Goal: Communication & Community: Answer question/provide support

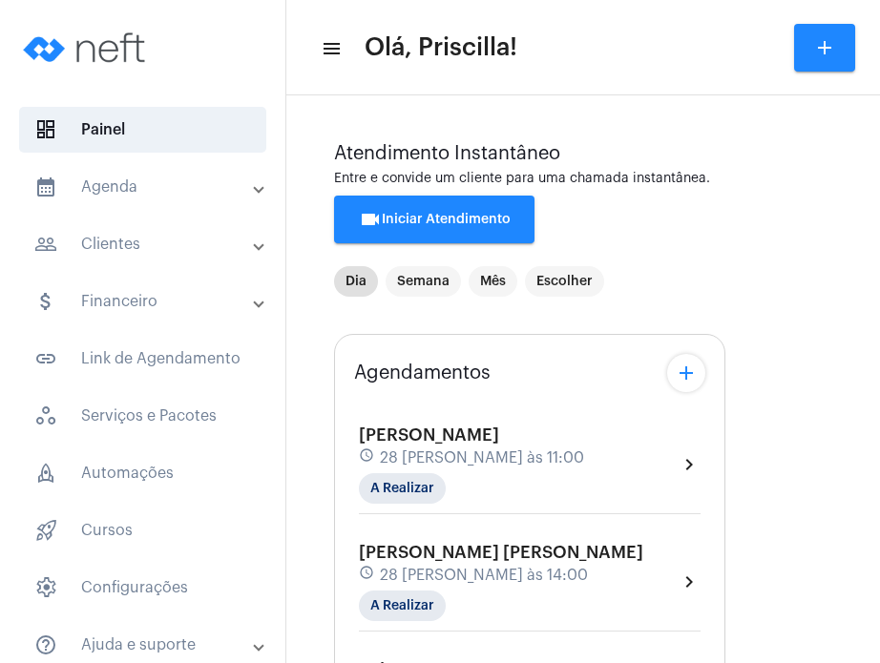
click at [729, 227] on div "videocam Iniciar Atendimento" at bounding box center [583, 229] width 498 height 67
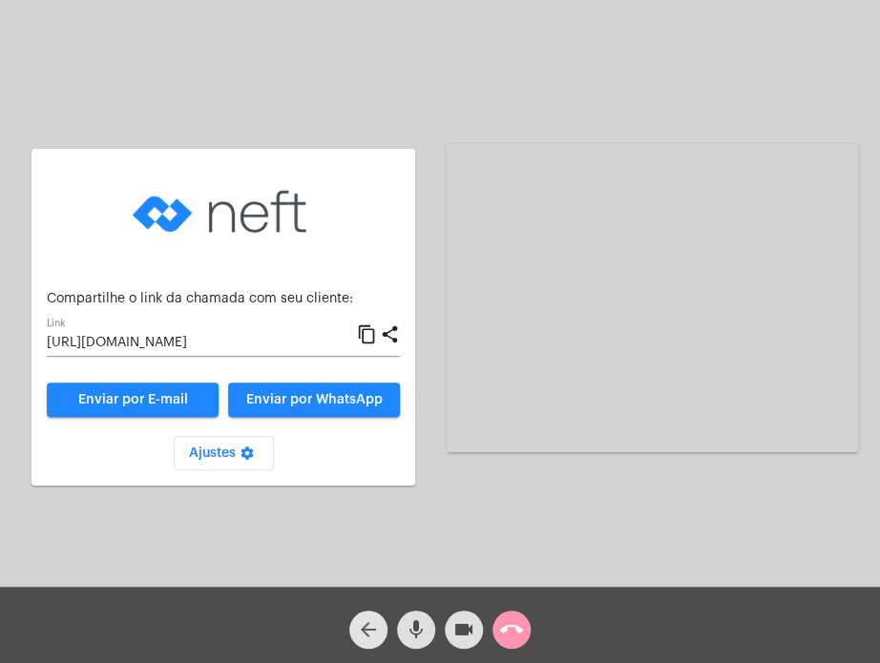
click at [370, 637] on mat-icon "arrow_back" at bounding box center [368, 629] width 23 height 23
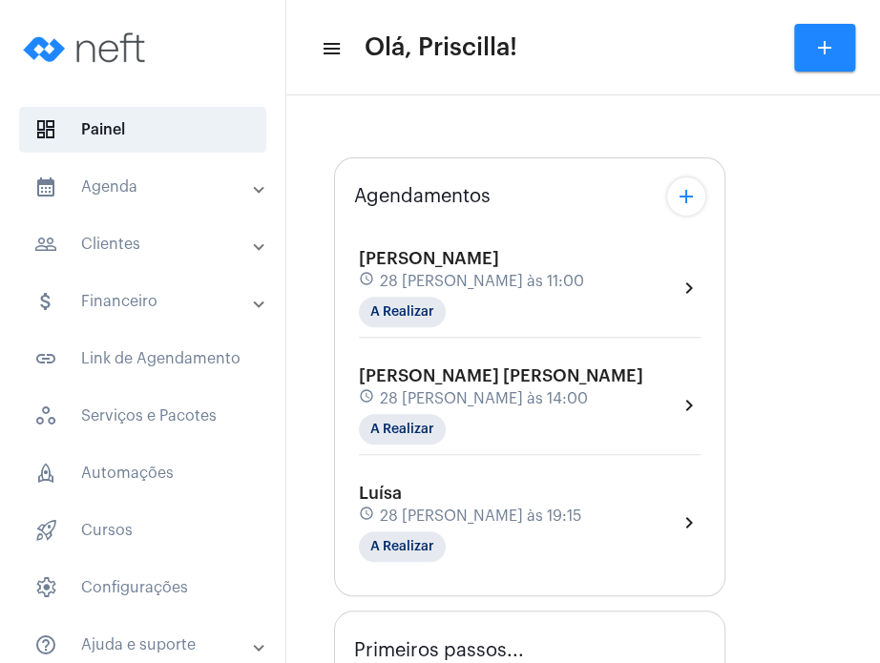
type input "[URL][DOMAIN_NAME][PERSON_NAME][PERSON_NAME]"
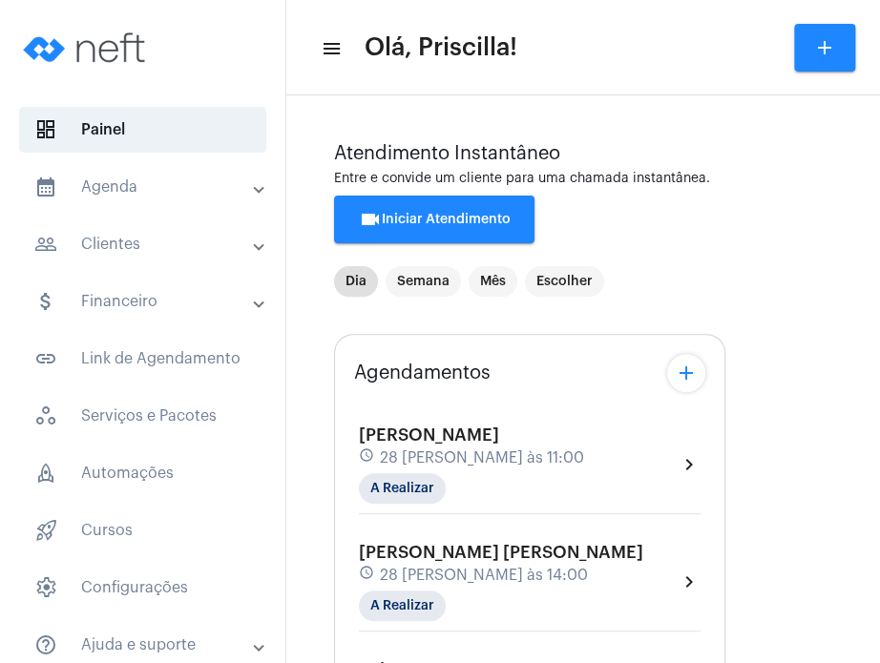
click at [478, 198] on button "videocam Iniciar Atendimento" at bounding box center [434, 220] width 200 height 48
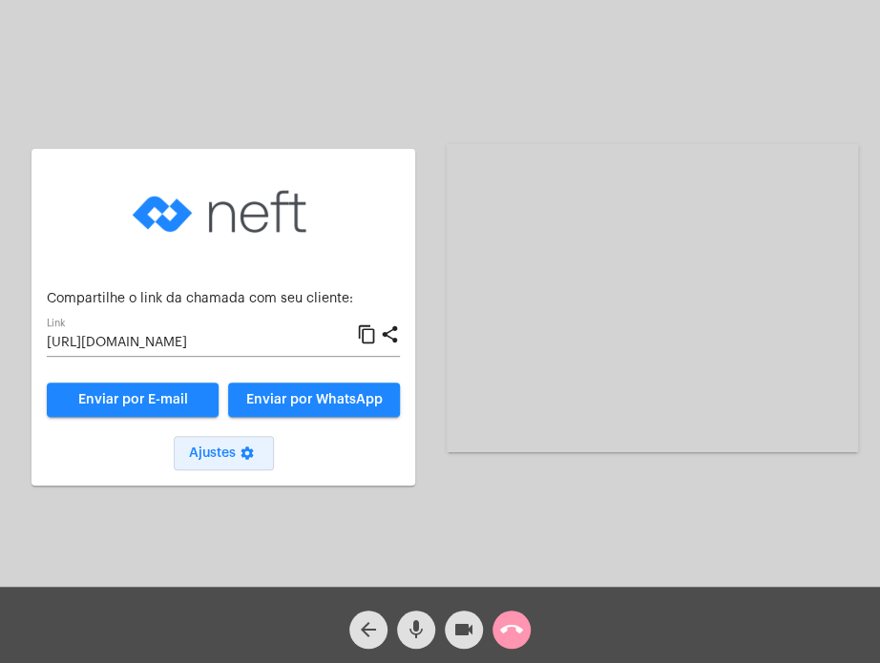
click at [252, 464] on mat-icon "settings" at bounding box center [247, 457] width 23 height 23
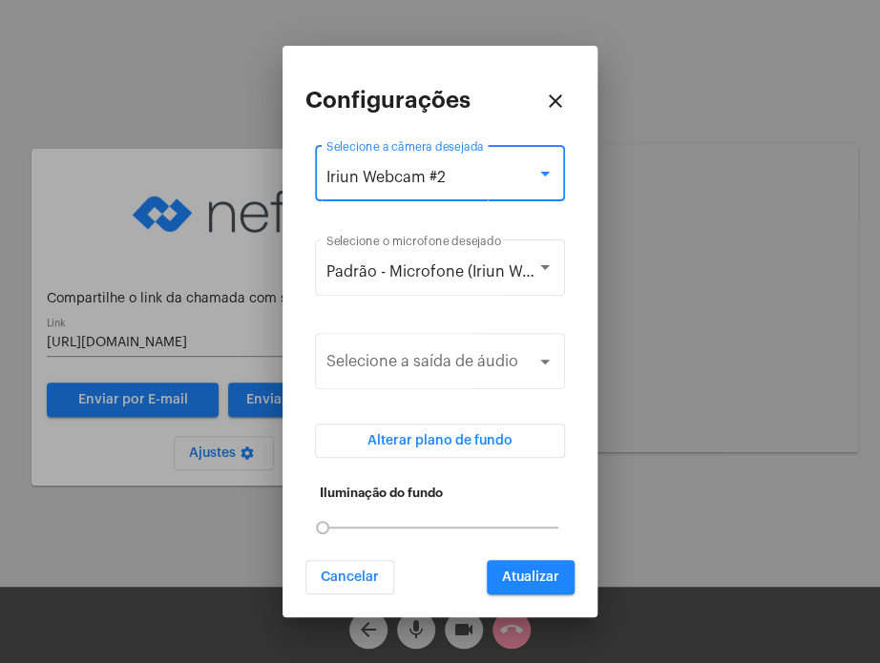
click at [370, 180] on span "Iriun Webcam #2" at bounding box center [385, 177] width 119 height 15
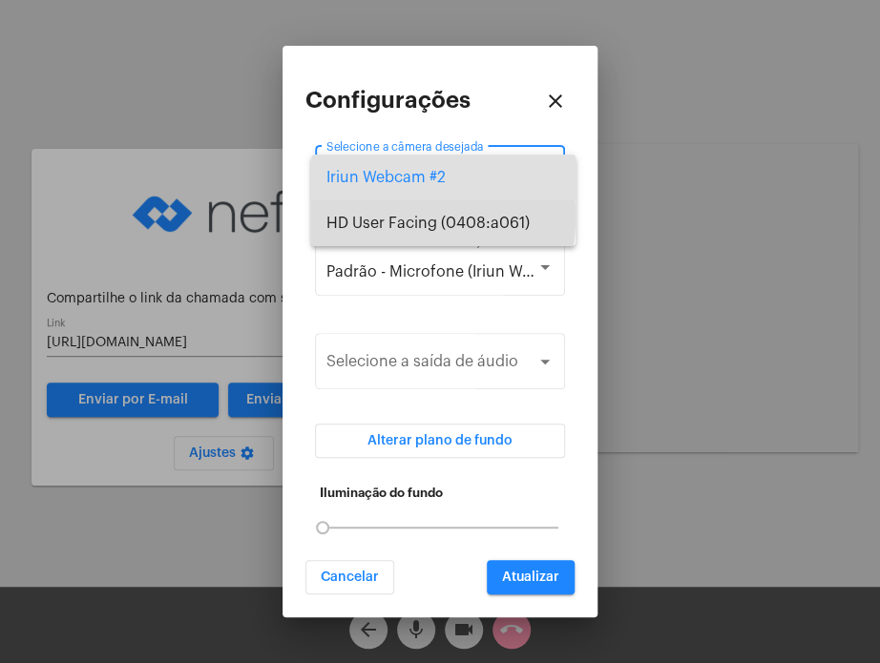
click at [370, 217] on span "HD User Facing (0408:a061)" at bounding box center [443, 223] width 234 height 46
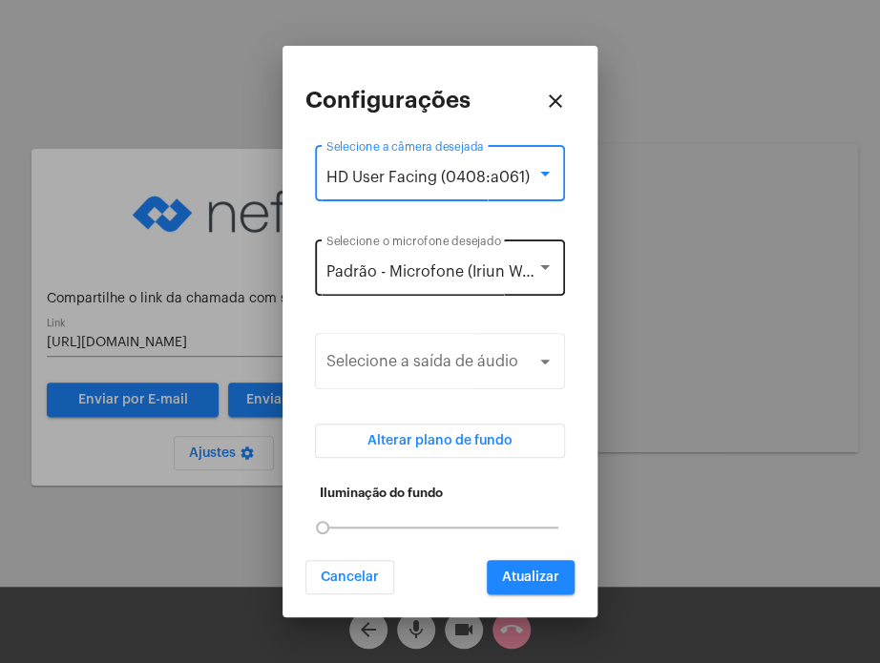
click at [374, 263] on div "Padrão - Microfone (Iriun Webcam #2)" at bounding box center [431, 271] width 210 height 17
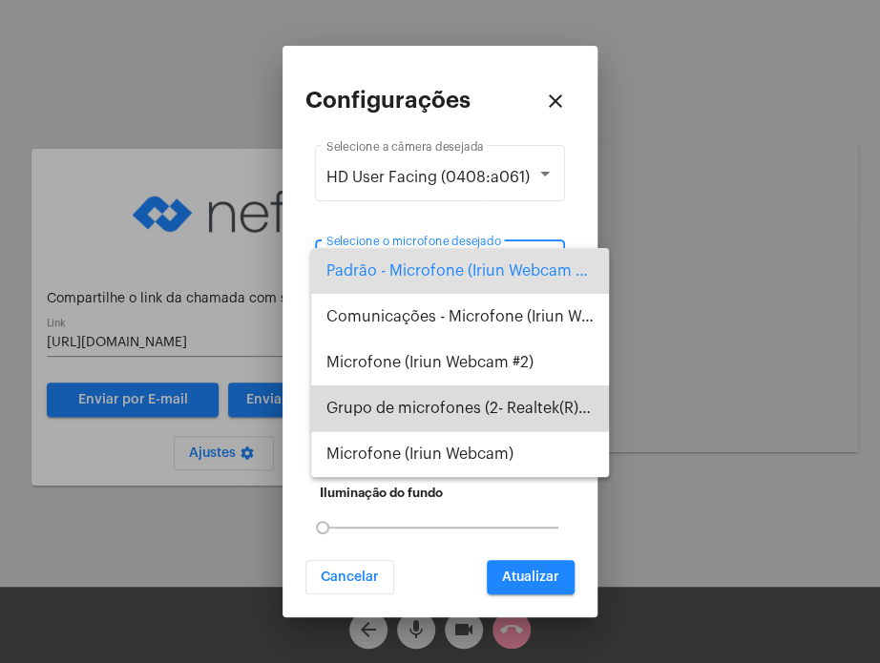
click at [400, 399] on span "Grupo de microfones (2- Realtek(R) Audio)" at bounding box center [459, 409] width 267 height 46
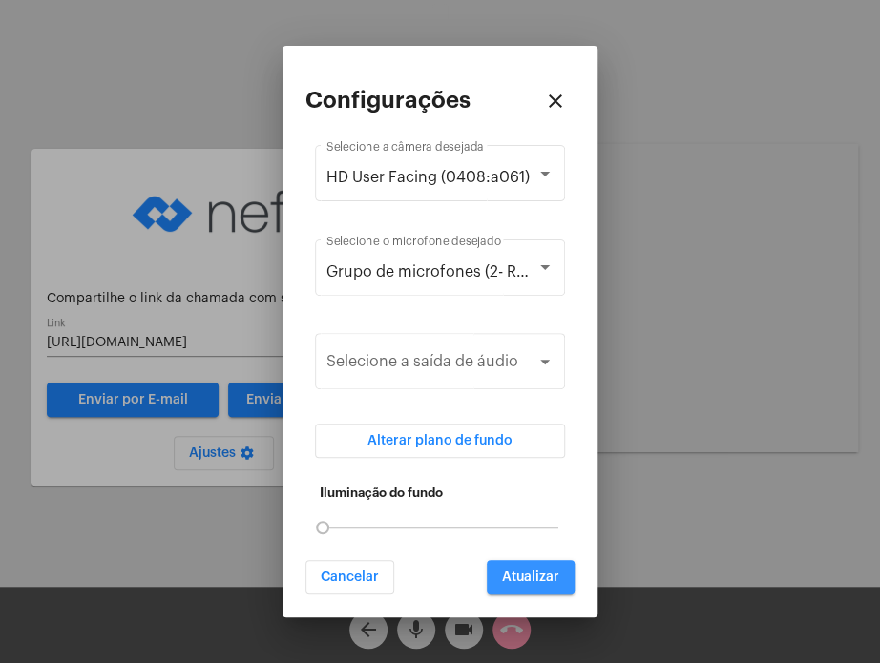
click at [516, 576] on span "Atualizar" at bounding box center [530, 577] width 57 height 13
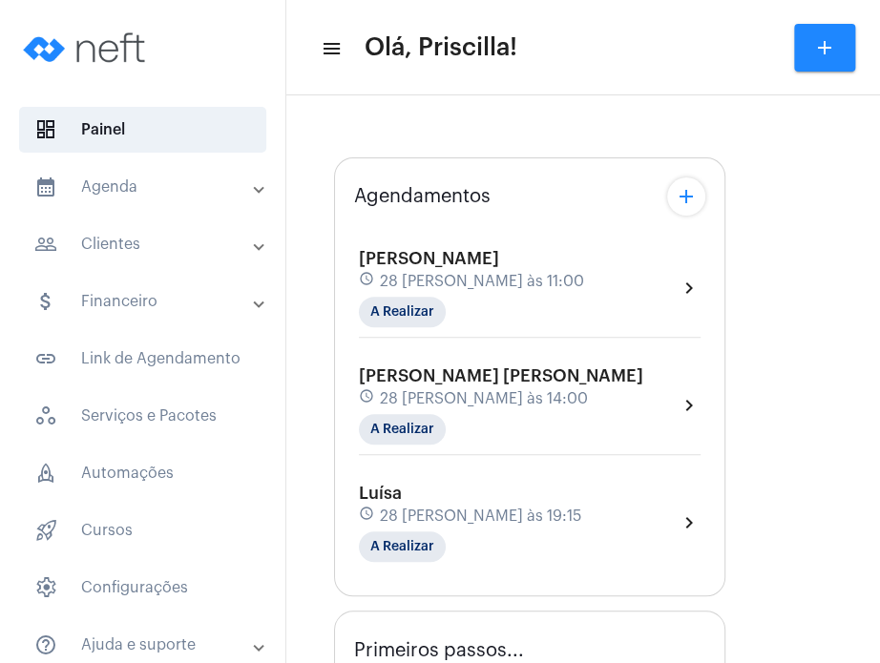
type input "[URL][DOMAIN_NAME][PERSON_NAME][PERSON_NAME]"
